Goal: Download file/media

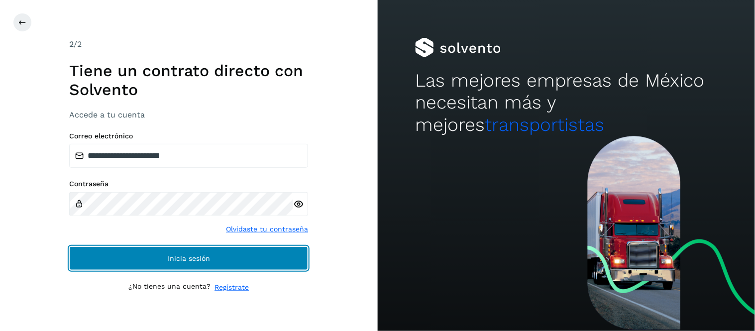
click at [171, 259] on span "Inicia sesión" at bounding box center [189, 258] width 42 height 7
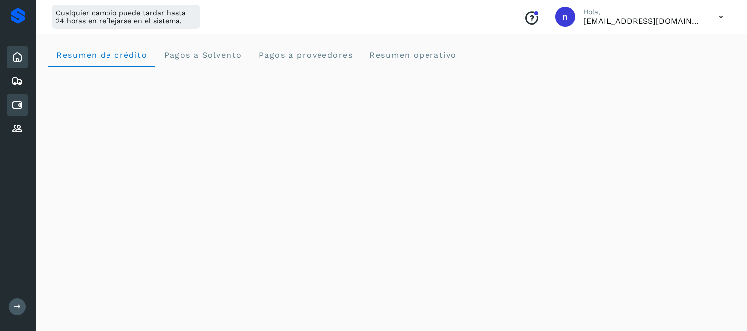
click at [19, 101] on icon at bounding box center [17, 105] width 12 height 12
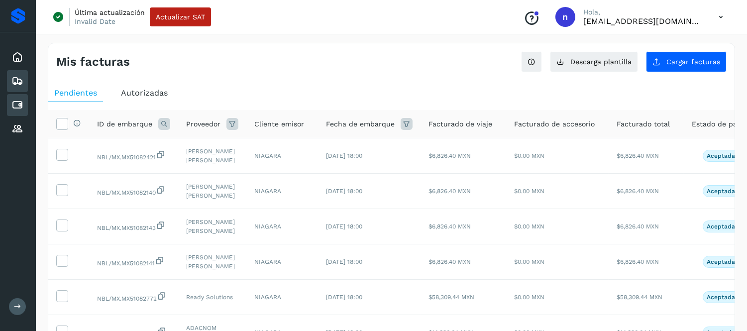
click at [19, 81] on icon at bounding box center [17, 81] width 12 height 12
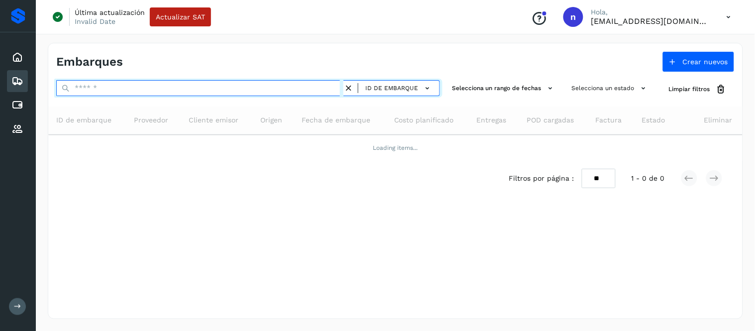
click at [121, 91] on input "text" at bounding box center [199, 88] width 287 height 16
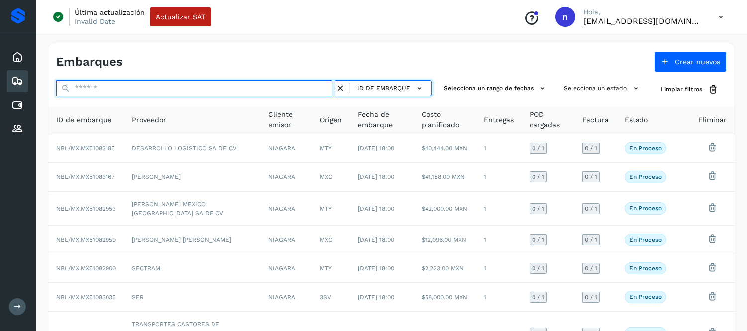
paste input "**********"
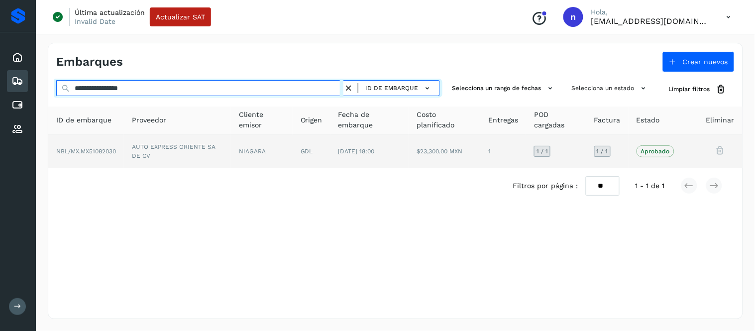
type input "**********"
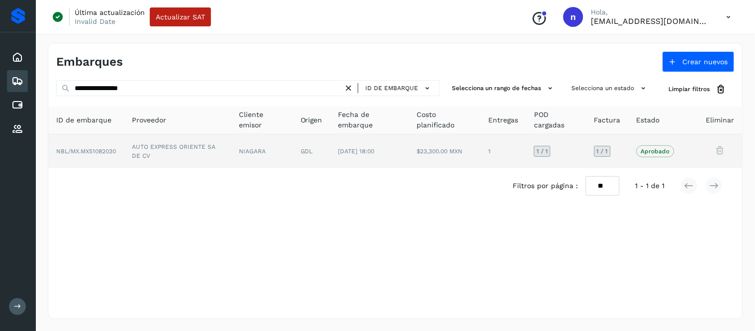
click at [440, 152] on td "$23,300.00 MXN" at bounding box center [444, 151] width 72 height 34
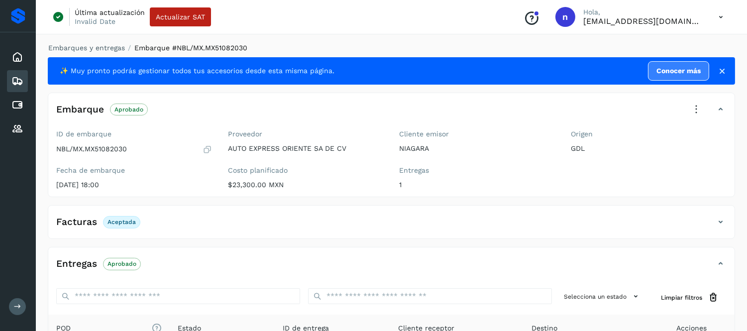
click at [700, 113] on icon at bounding box center [696, 110] width 22 height 22
click at [699, 113] on div at bounding box center [373, 165] width 747 height 331
click at [693, 106] on icon at bounding box center [696, 110] width 22 height 22
click at [576, 111] on div at bounding box center [373, 165] width 747 height 331
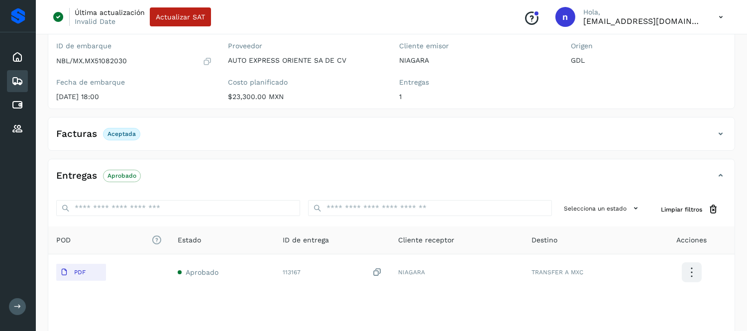
scroll to position [110, 0]
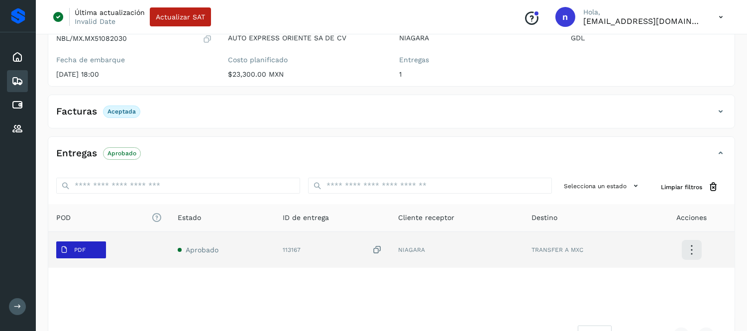
click at [91, 255] on button "PDF" at bounding box center [81, 249] width 50 height 17
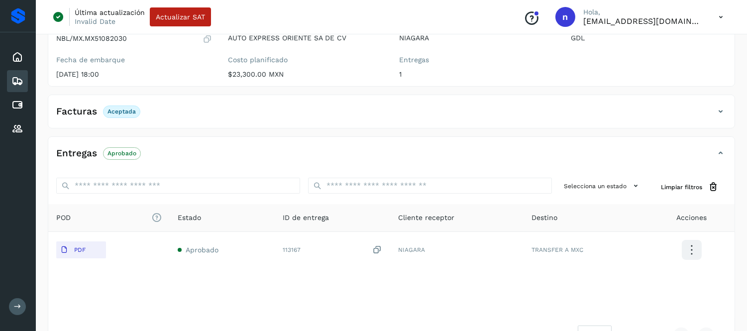
click at [183, 117] on div "Facturas Aceptada" at bounding box center [381, 111] width 666 height 17
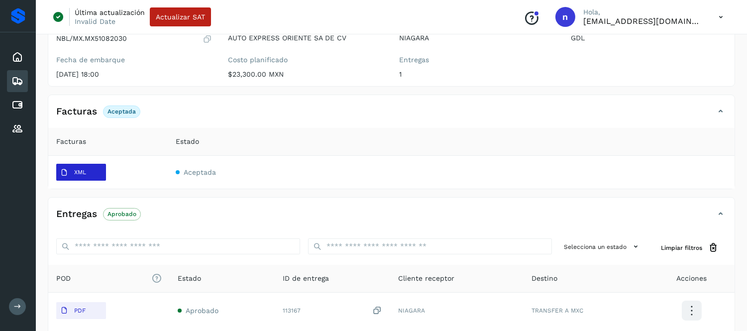
click at [83, 178] on span "XML" at bounding box center [73, 173] width 34 height 16
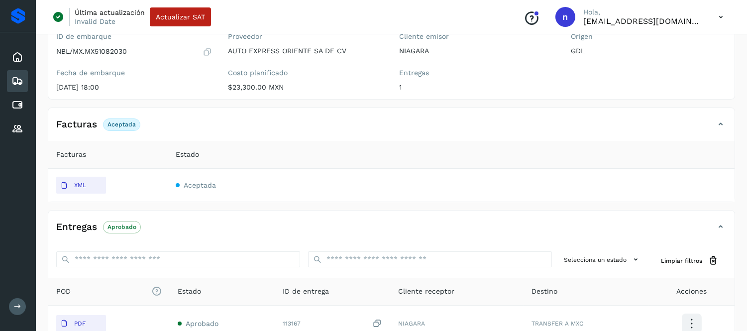
scroll to position [0, 0]
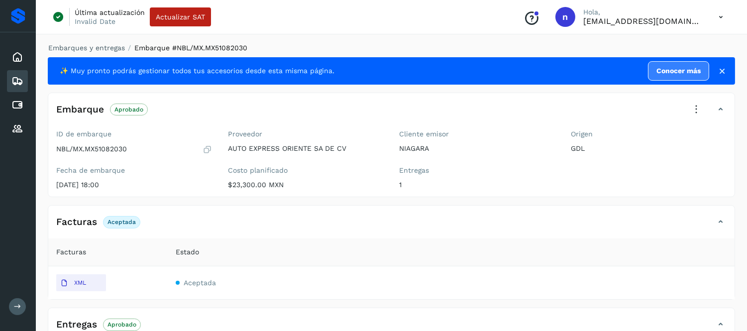
click at [697, 111] on icon at bounding box center [696, 110] width 22 height 22
click at [695, 104] on div at bounding box center [373, 165] width 747 height 331
click at [719, 18] on icon at bounding box center [720, 17] width 20 height 20
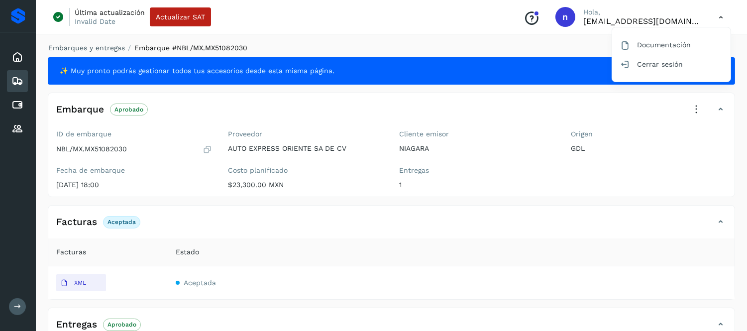
drag, startPoint x: 677, startPoint y: 67, endPoint x: 654, endPoint y: 131, distance: 67.5
click at [710, 27] on div "Documentación Cerrar sesión" at bounding box center [720, 17] width 20 height 20
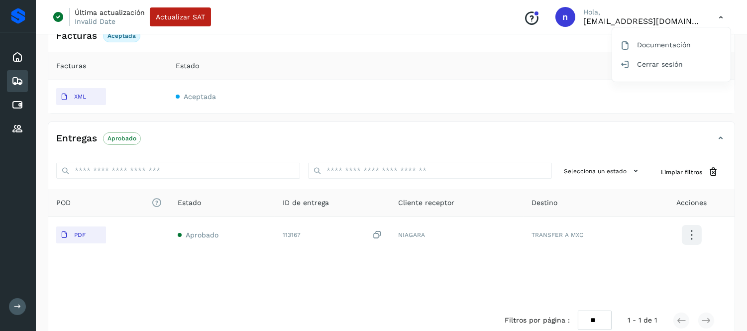
scroll to position [205, 0]
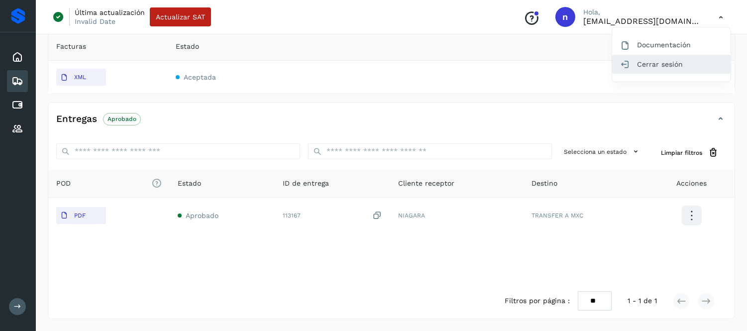
click at [655, 68] on div "Cerrar sesión" at bounding box center [671, 64] width 118 height 19
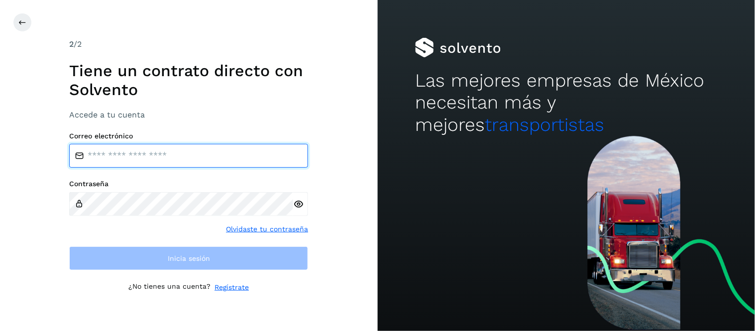
type input "**********"
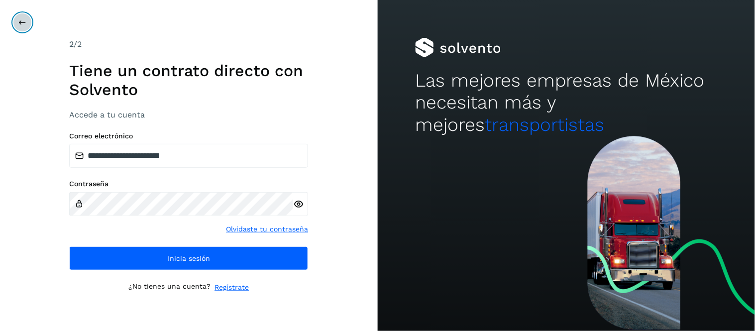
click at [27, 23] on button at bounding box center [22, 22] width 19 height 19
